Goal: Task Accomplishment & Management: Manage account settings

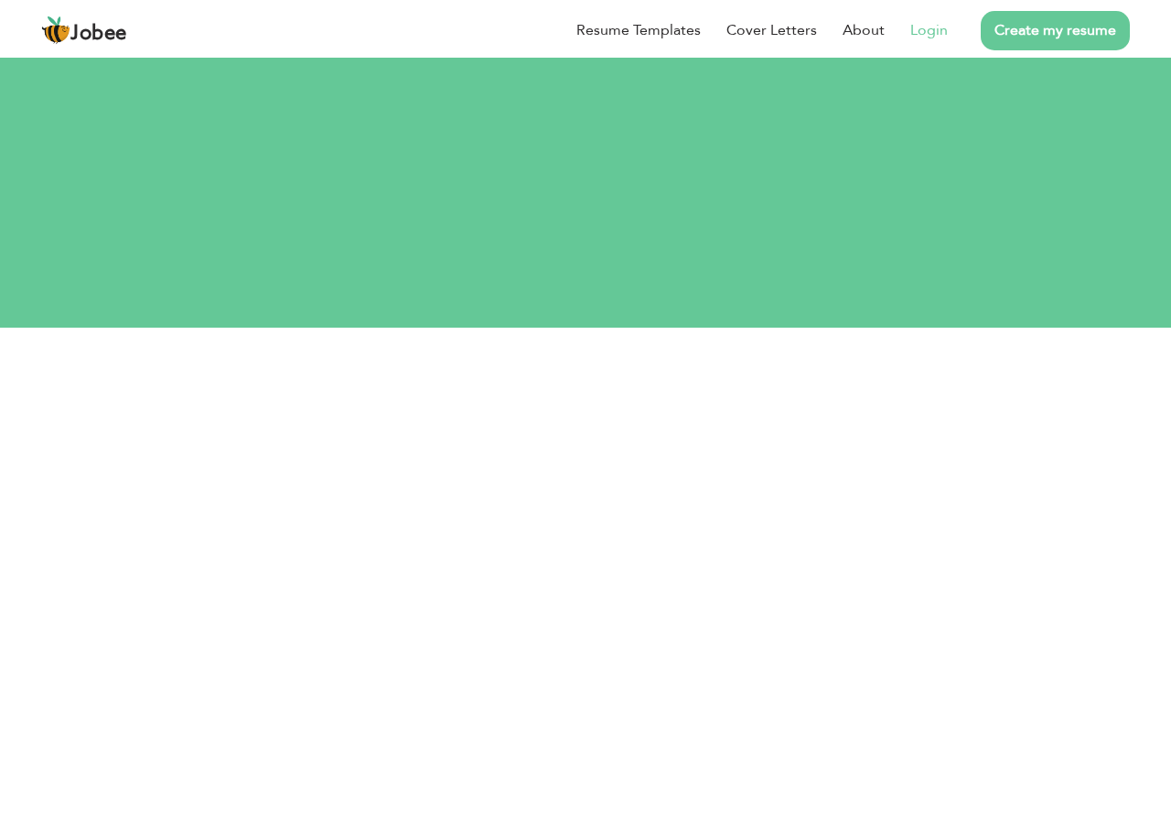
click at [931, 32] on link "Login" at bounding box center [929, 30] width 38 height 22
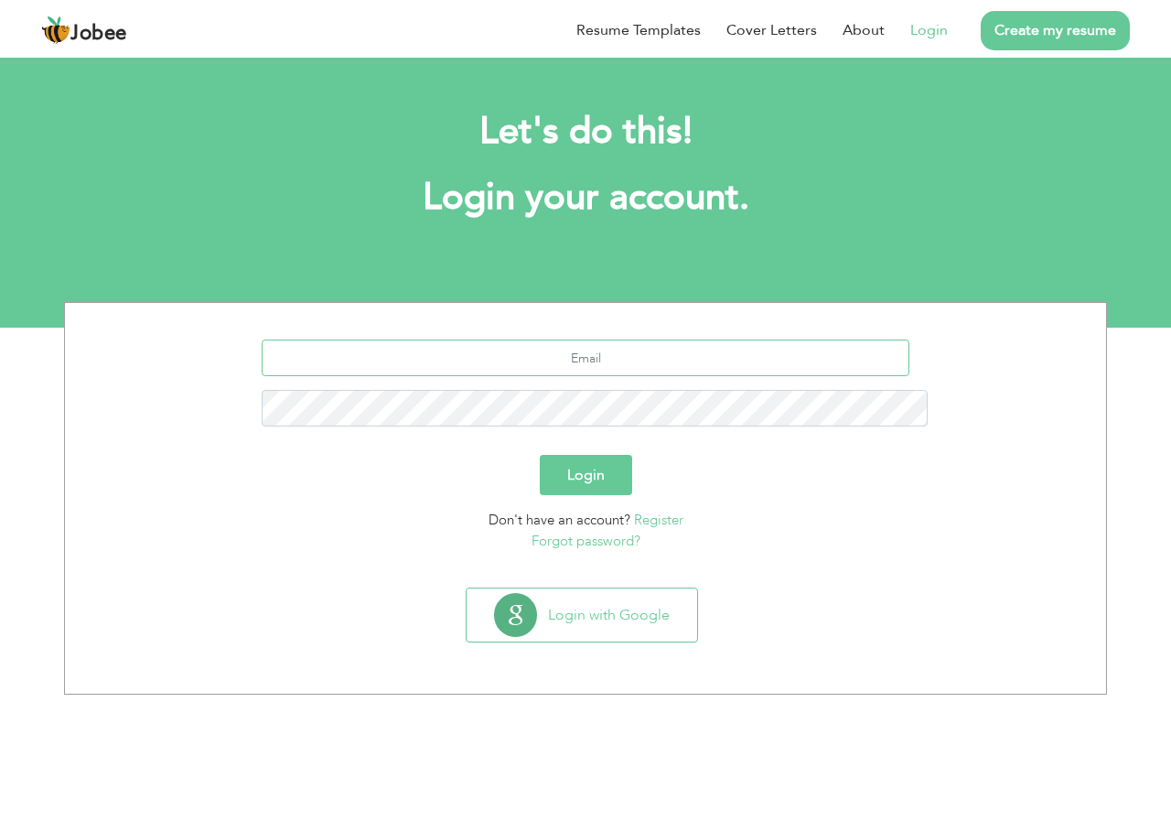
click at [610, 339] on input "text" at bounding box center [586, 357] width 649 height 37
type input "[EMAIL_ADDRESS][DOMAIN_NAME]"
click at [540, 455] on button "Login" at bounding box center [586, 475] width 92 height 40
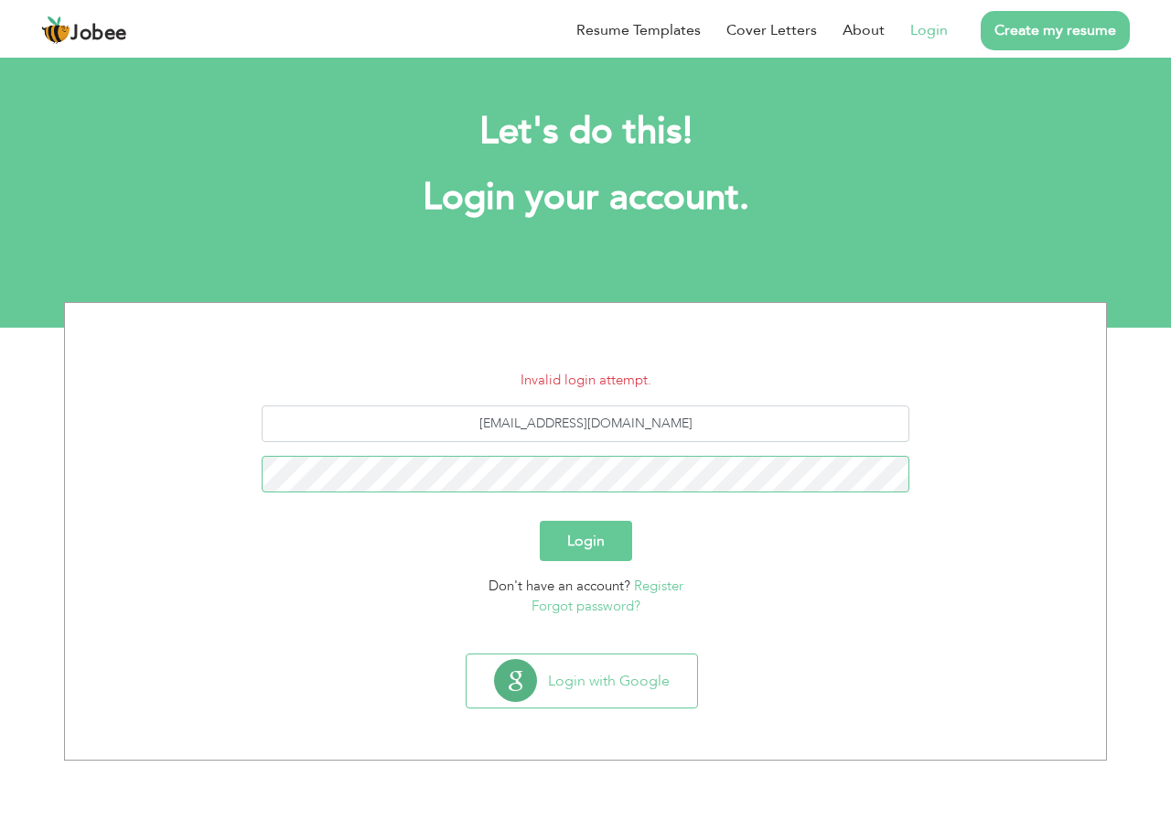
click at [540, 521] on button "Login" at bounding box center [586, 541] width 92 height 40
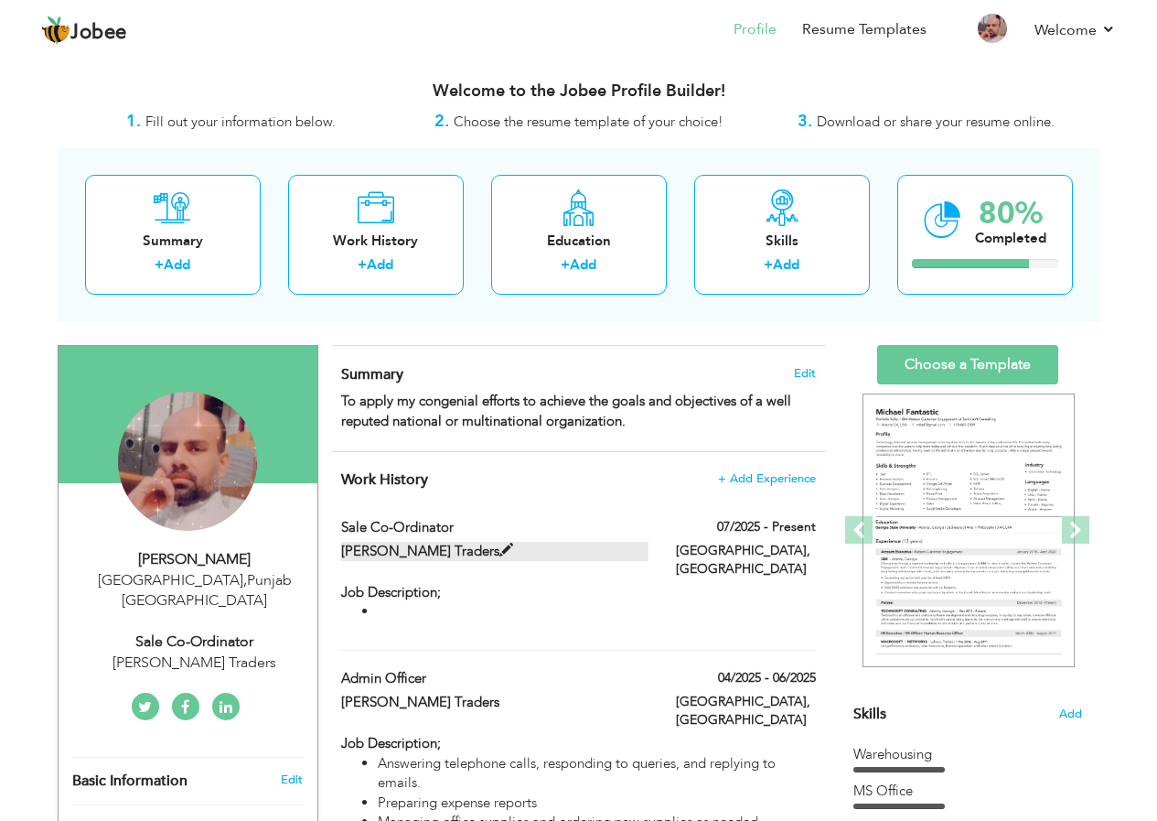
click at [508, 547] on span at bounding box center [507, 550] width 14 height 14
type input "Sale Co-ordinator"
type input "[PERSON_NAME] Traders"
type input "07/2025"
type input "[GEOGRAPHIC_DATA]"
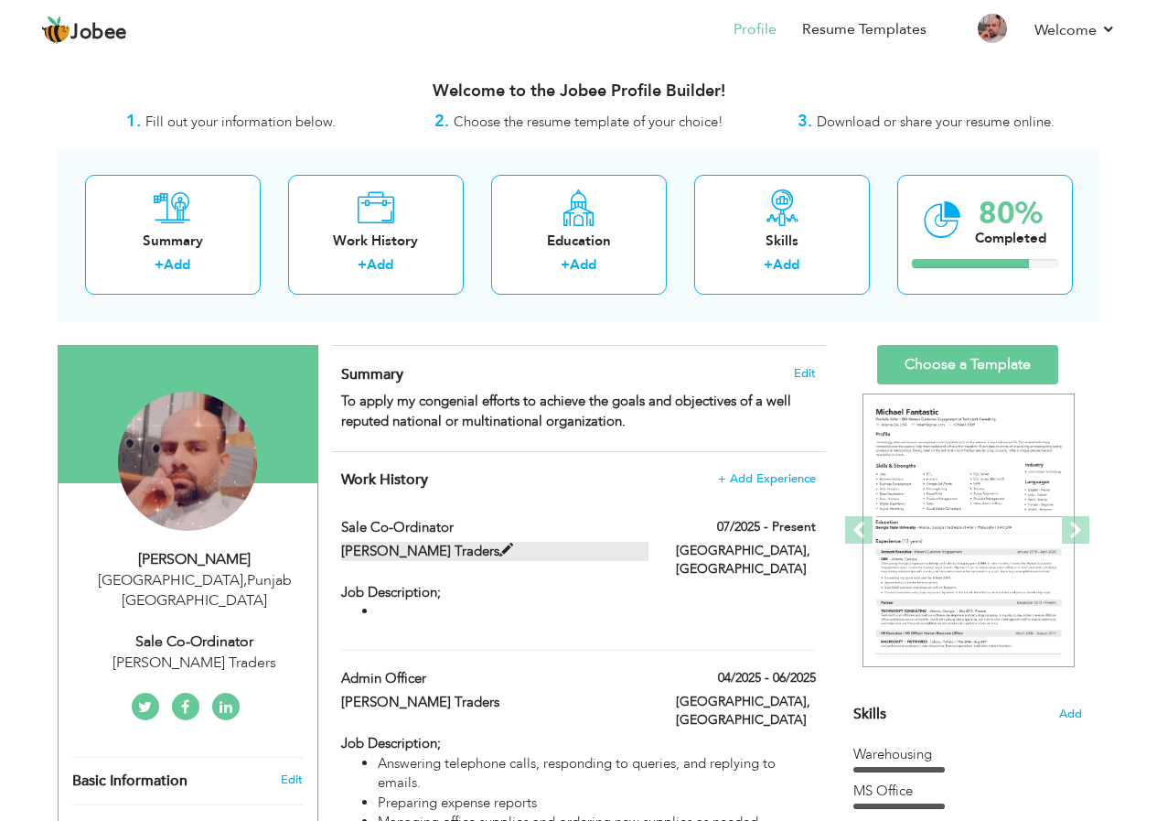
type input "[GEOGRAPHIC_DATA]"
checkbox input "true"
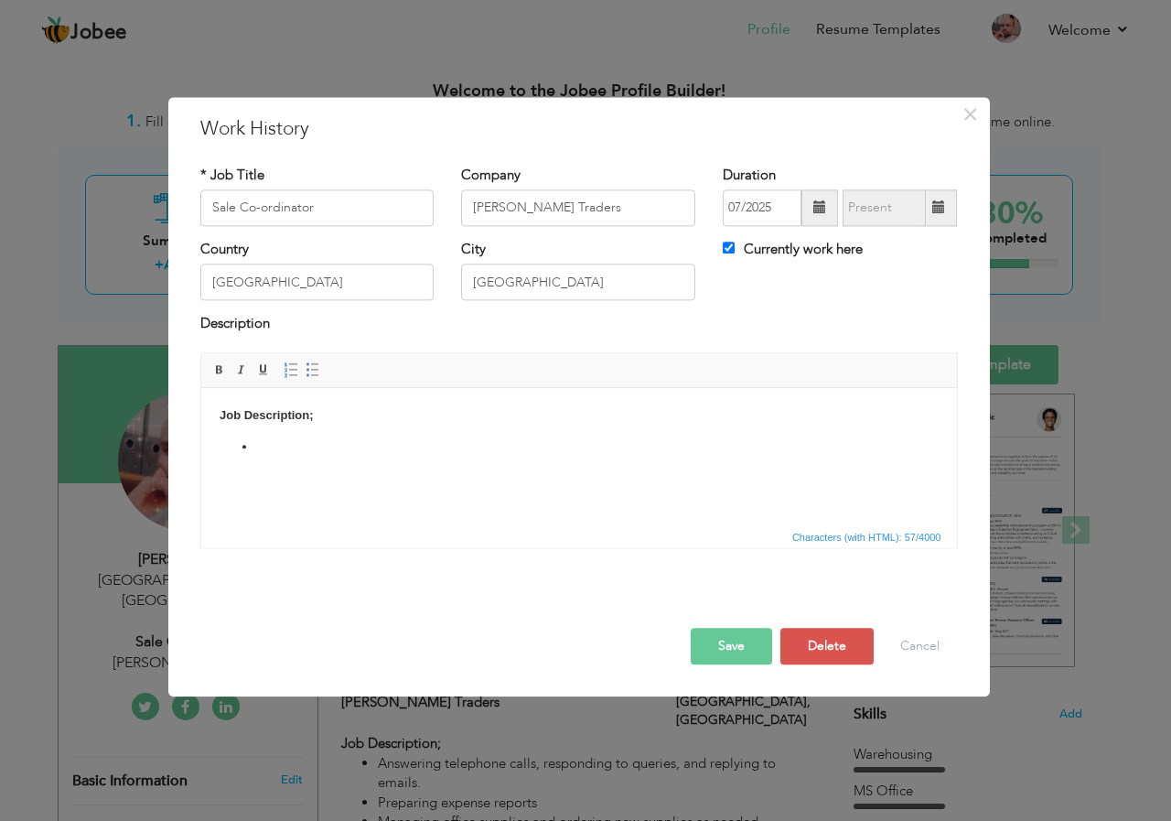
drag, startPoint x: 255, startPoint y: 451, endPoint x: 448, endPoint y: 468, distance: 193.8
click at [257, 450] on li at bounding box center [578, 446] width 646 height 19
